Goal: Information Seeking & Learning: Learn about a topic

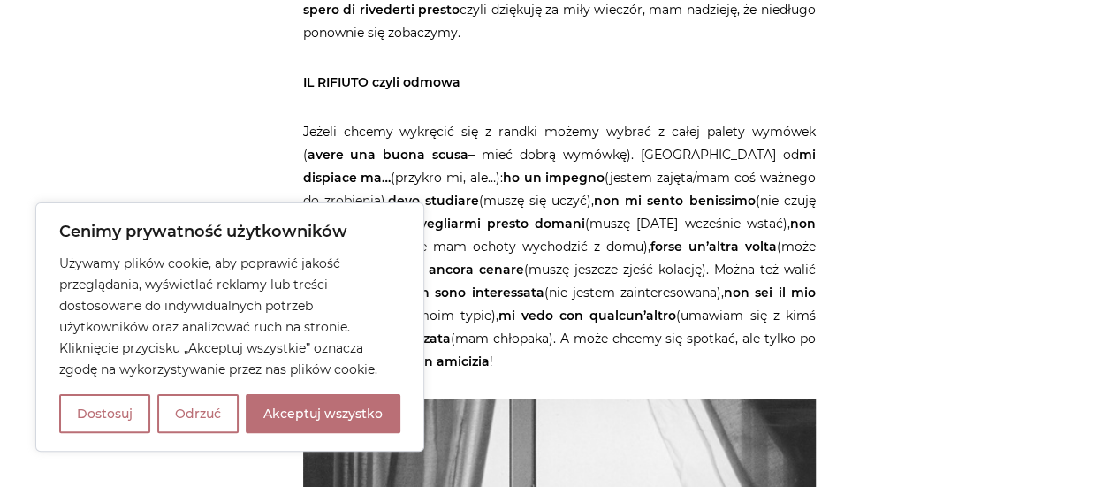
scroll to position [2475, 0]
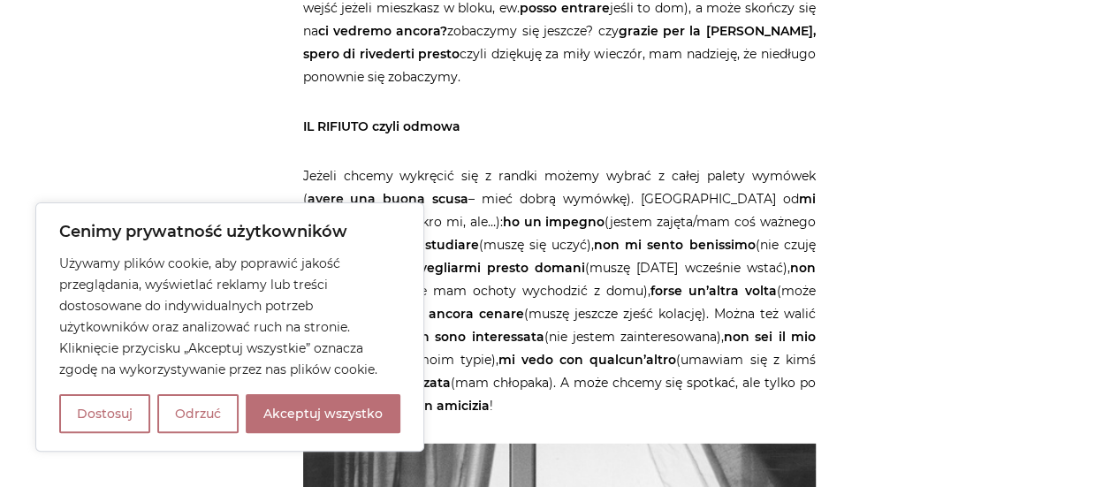
click at [369, 415] on button "Akceptuj wszystko" at bounding box center [323, 413] width 155 height 39
checkbox input "true"
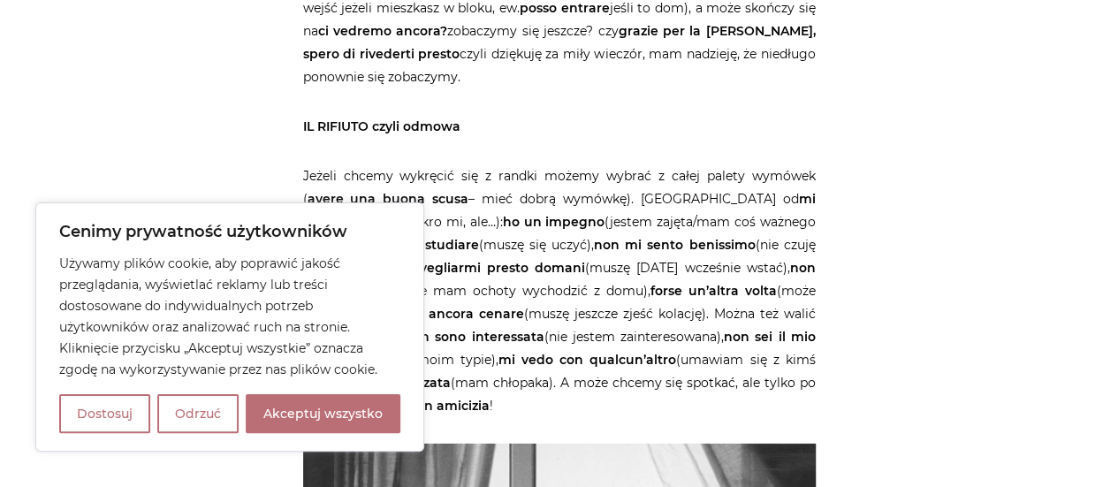
checkbox input "true"
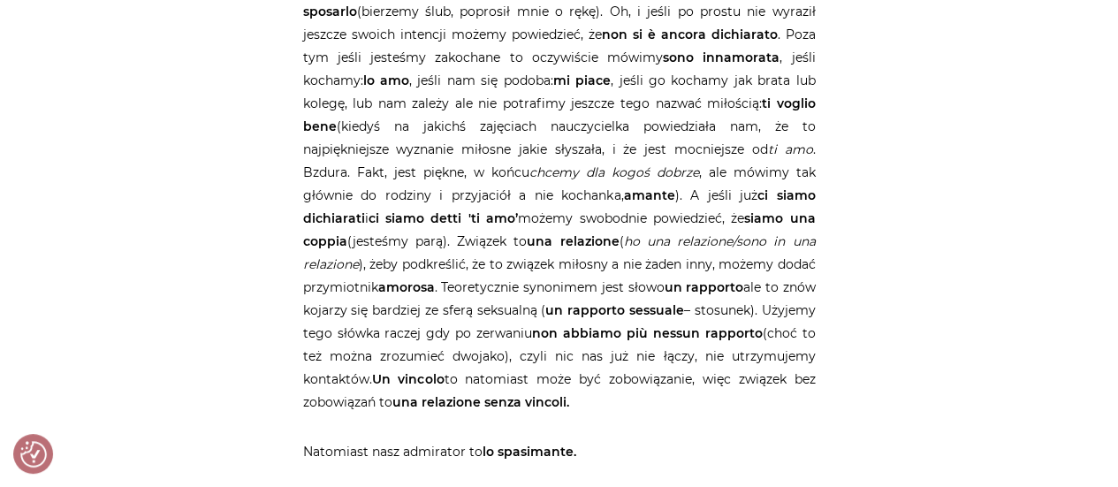
scroll to position [3686, 0]
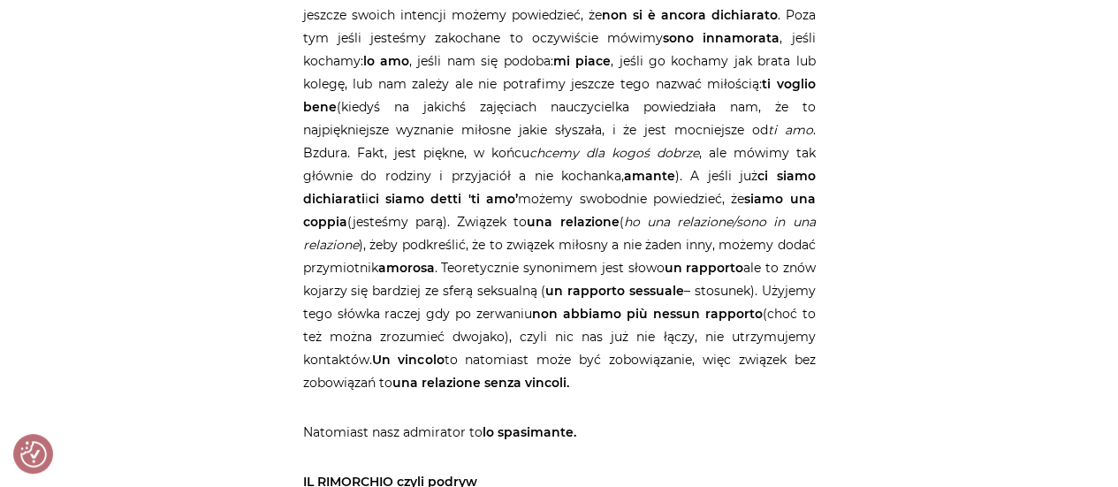
scroll to position [3707, 0]
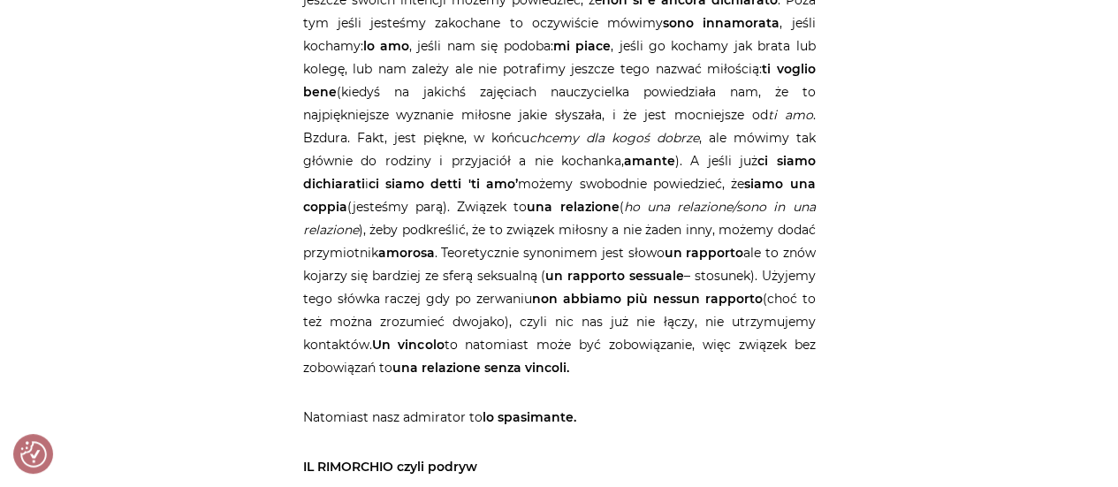
scroll to position [3723, 0]
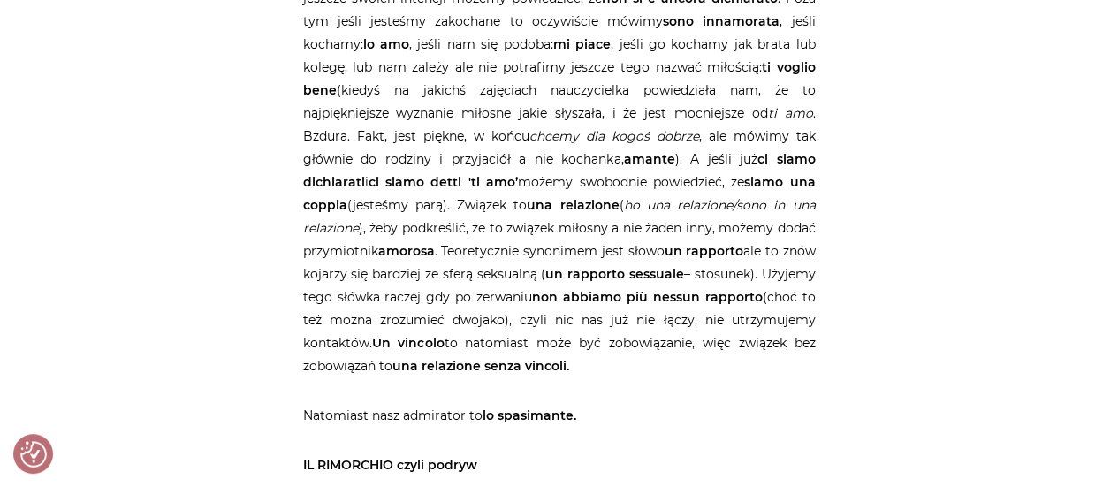
drag, startPoint x: 538, startPoint y: 343, endPoint x: 464, endPoint y: 343, distance: 74.2
click at [464, 343] on p "Jeśli to tylko kolega, mówimy è solo un amico czy non c’è niente tra do noi (ni…" at bounding box center [559, 9] width 513 height 735
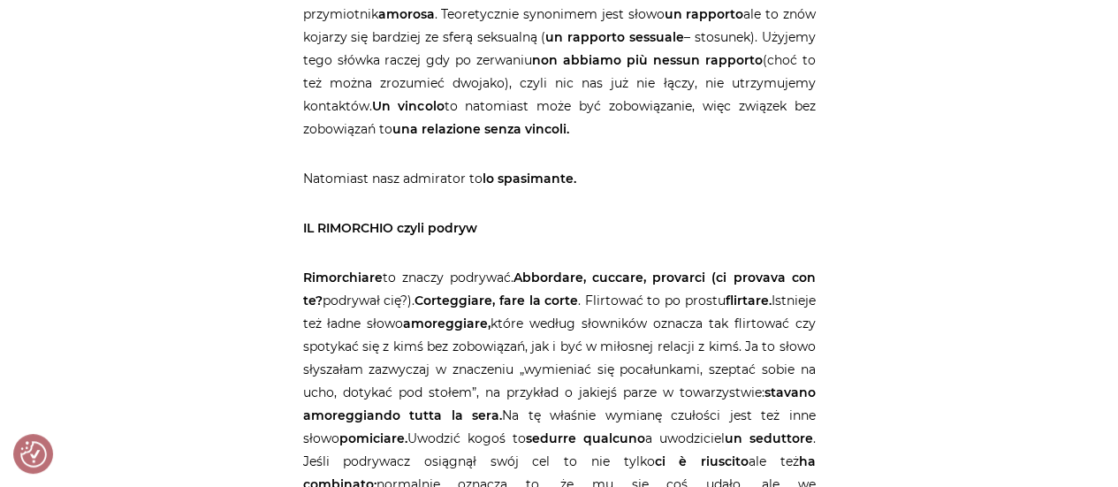
scroll to position [3988, 0]
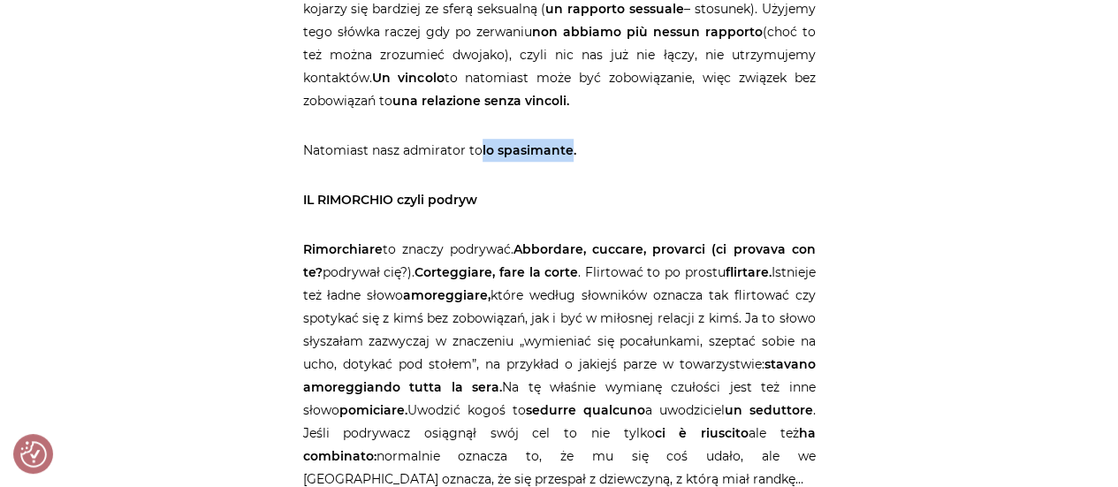
drag, startPoint x: 568, startPoint y: 151, endPoint x: 480, endPoint y: 160, distance: 88.8
click at [480, 160] on p "Natomiast nasz admirator to lo spasimante." at bounding box center [559, 150] width 513 height 23
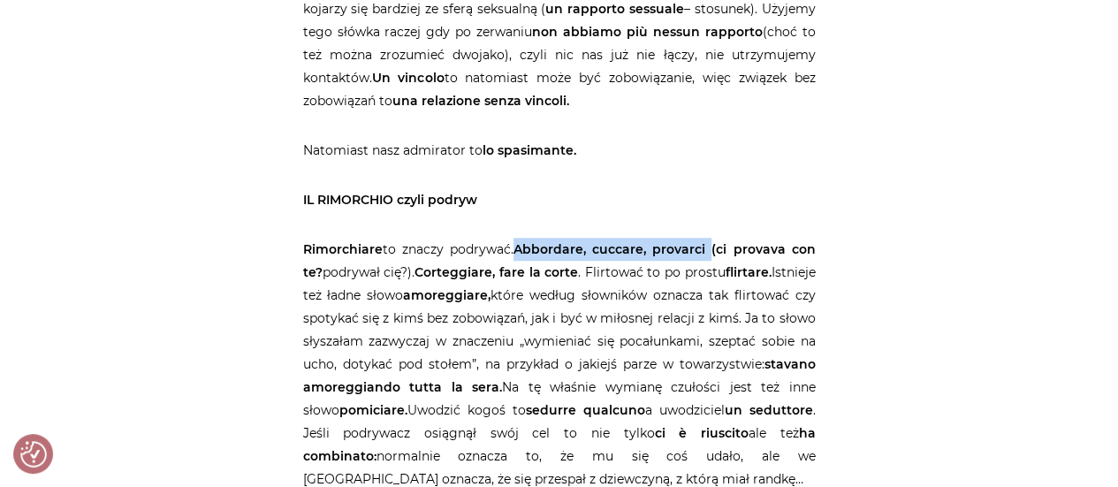
drag, startPoint x: 522, startPoint y: 249, endPoint x: 714, endPoint y: 250, distance: 192.7
click at [714, 250] on strong "Abbordare, cuccare, provarci (ci provava con te?" at bounding box center [559, 260] width 513 height 39
drag, startPoint x: 590, startPoint y: 243, endPoint x: 525, endPoint y: 247, distance: 65.6
click at [525, 247] on strong "Abbordare, cuccare, provarci (ci provava con te?" at bounding box center [559, 260] width 513 height 39
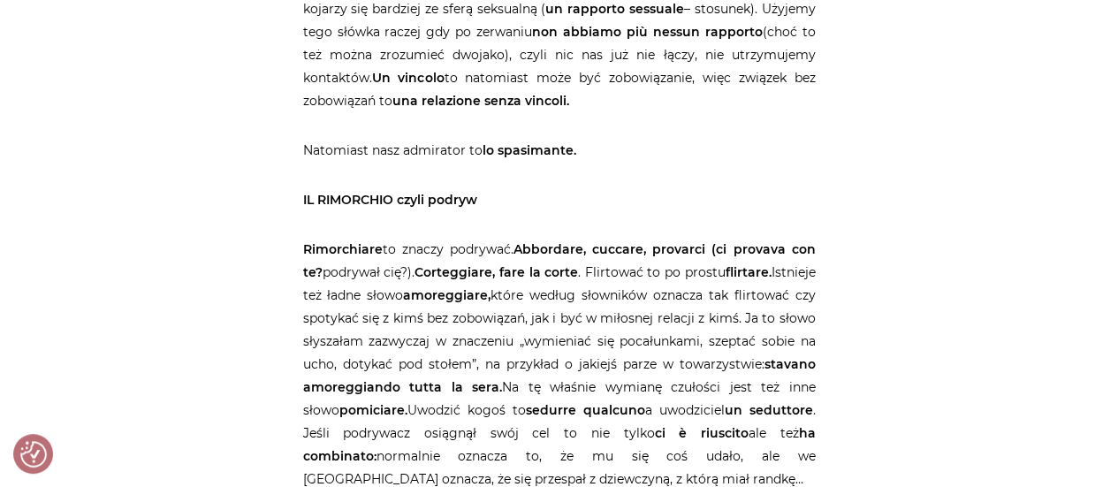
drag, startPoint x: 555, startPoint y: 267, endPoint x: 676, endPoint y: 273, distance: 121.3
click at [676, 273] on p "Rimorchiare to znaczy podrywać. Abbordare, cuccare, provarci (ci provava con te…" at bounding box center [559, 364] width 513 height 253
drag, startPoint x: 460, startPoint y: 269, endPoint x: 546, endPoint y: 272, distance: 86.7
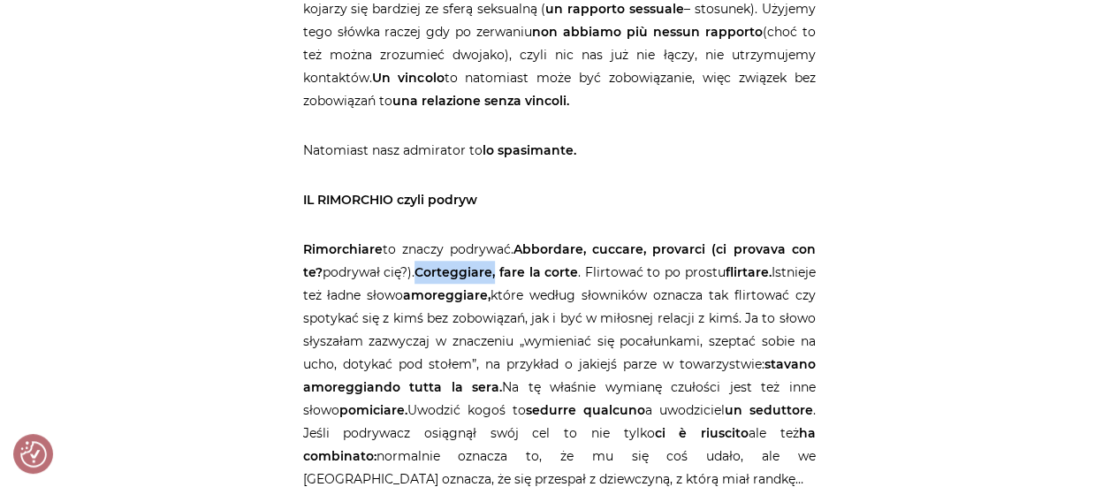
click at [546, 272] on p "Rimorchiare to znaczy podrywać. Abbordare, cuccare, provarci (ci provava con te…" at bounding box center [559, 364] width 513 height 253
drag, startPoint x: 649, startPoint y: 247, endPoint x: 608, endPoint y: 239, distance: 41.4
click at [603, 245] on strong "Abbordare, cuccare, provarci (ci provava con te?" at bounding box center [559, 260] width 513 height 39
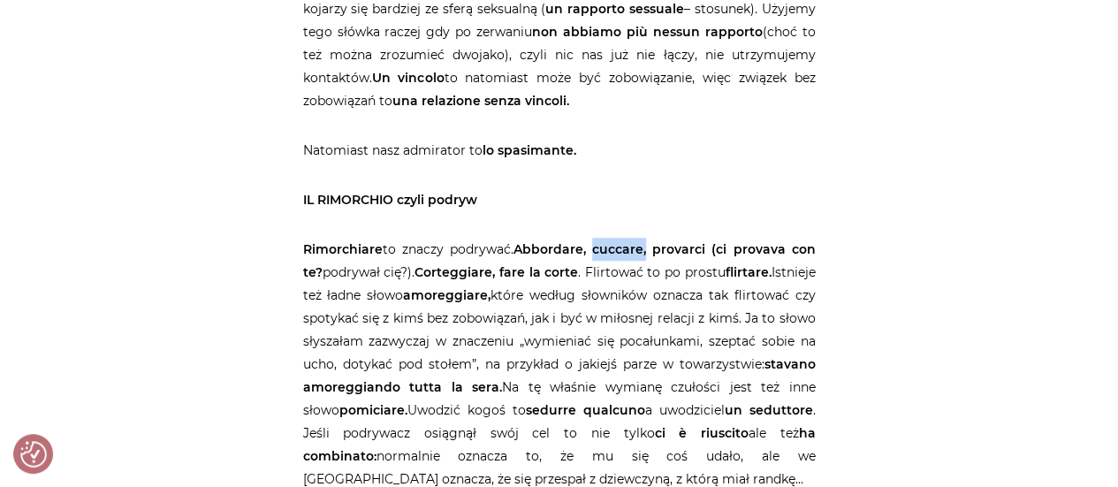
drag, startPoint x: 652, startPoint y: 250, endPoint x: 610, endPoint y: 234, distance: 45.3
click at [596, 252] on strong "Abbordare, cuccare, provarci (ci provava con te?" at bounding box center [559, 260] width 513 height 39
